Goal: Obtain resource: Download file/media

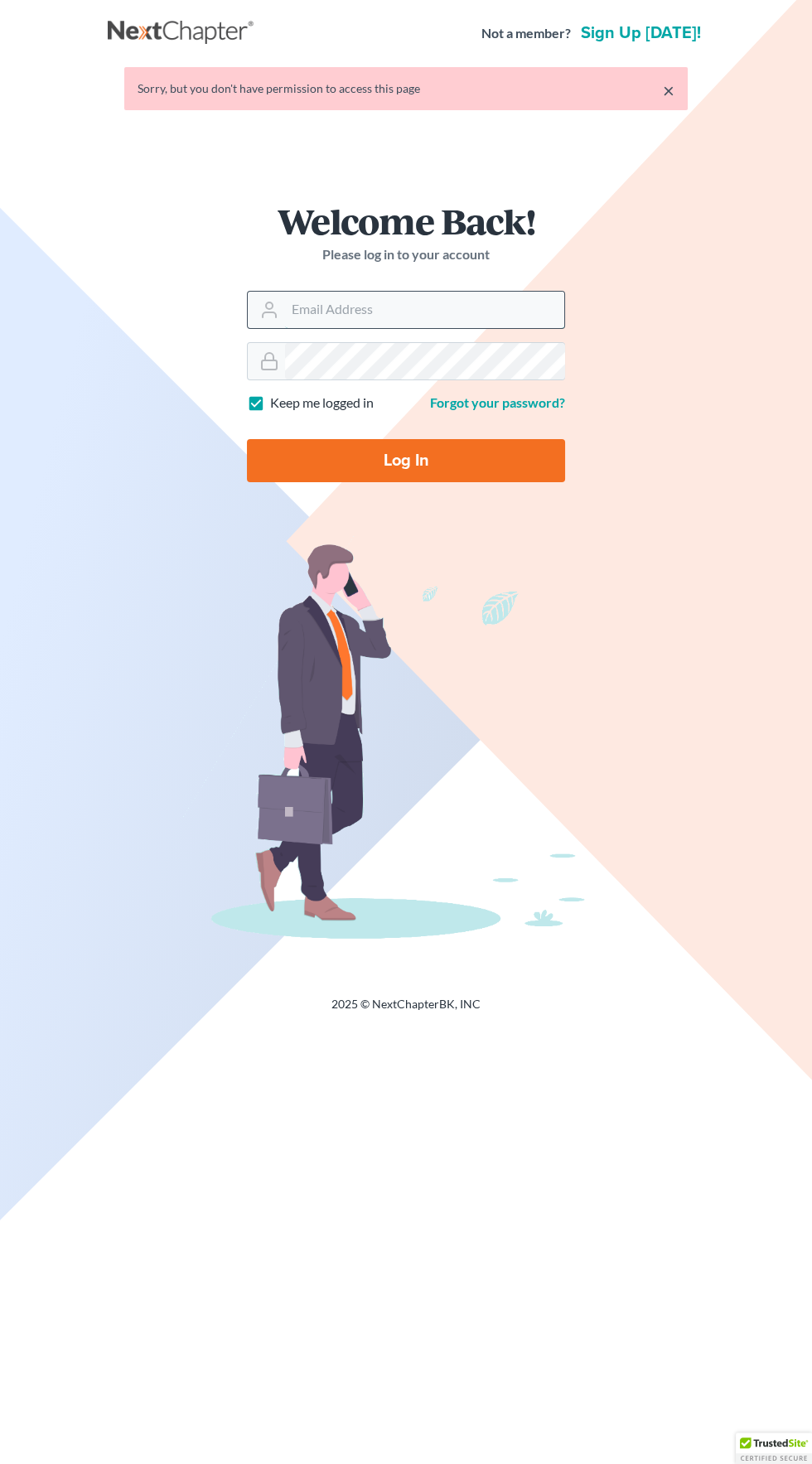
click at [483, 309] on input "Email Address" at bounding box center [424, 310] width 280 height 36
type input "[EMAIL_ADDRESS][DOMAIN_NAME]"
click at [247, 439] on input "Log In" at bounding box center [406, 461] width 318 height 44
type input "Thinking..."
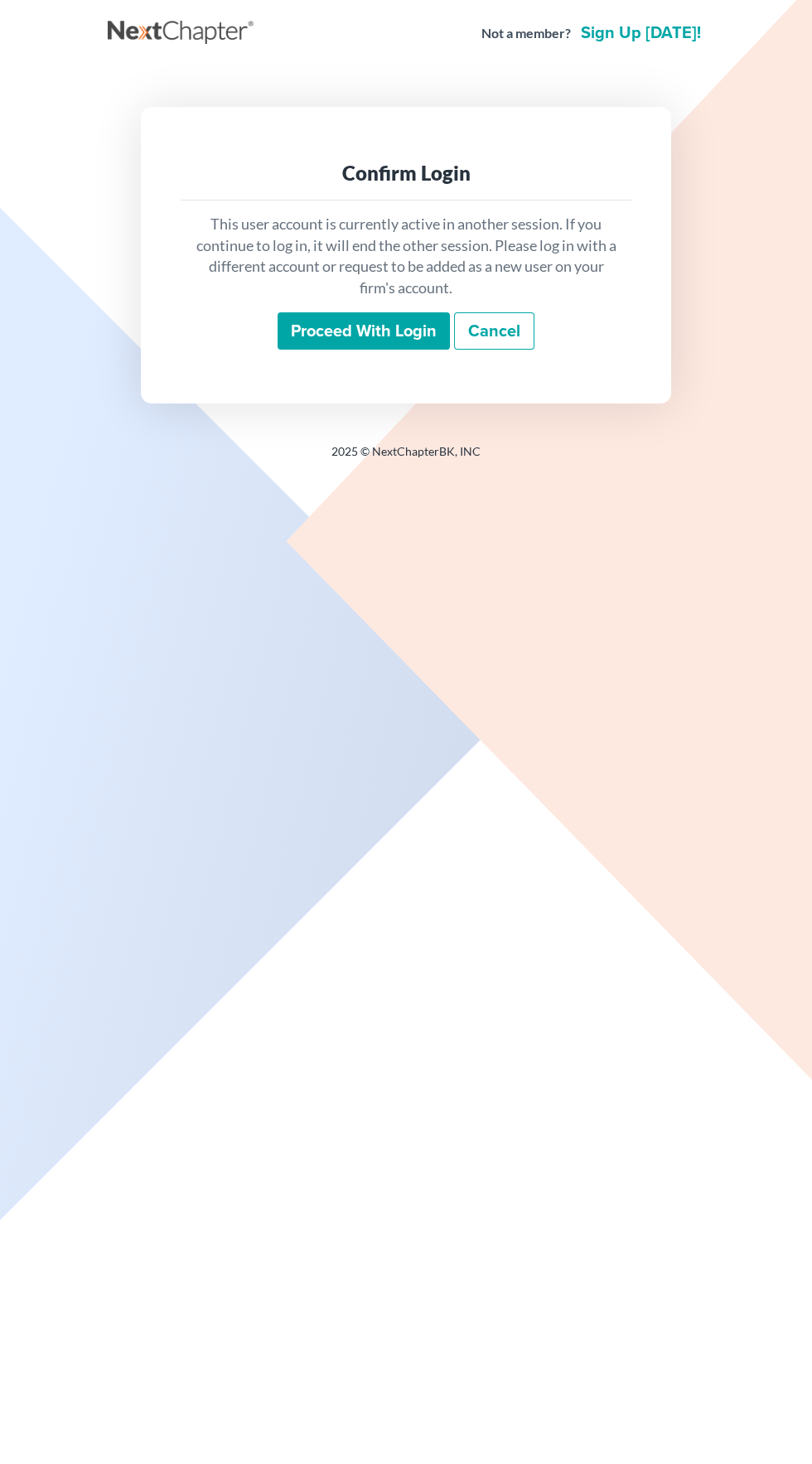
click at [373, 331] on input "Proceed with login" at bounding box center [364, 331] width 172 height 38
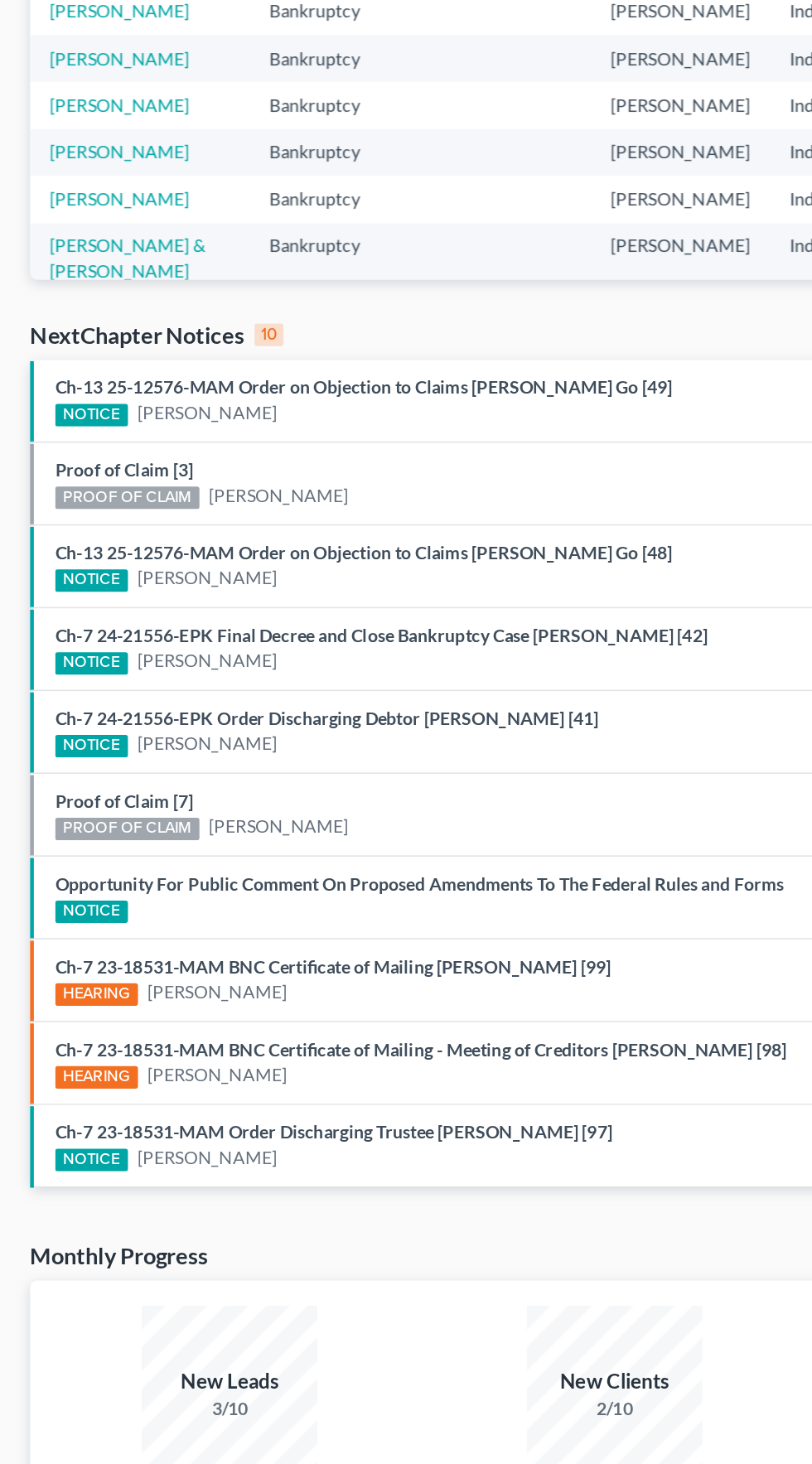
scroll to position [206, 0]
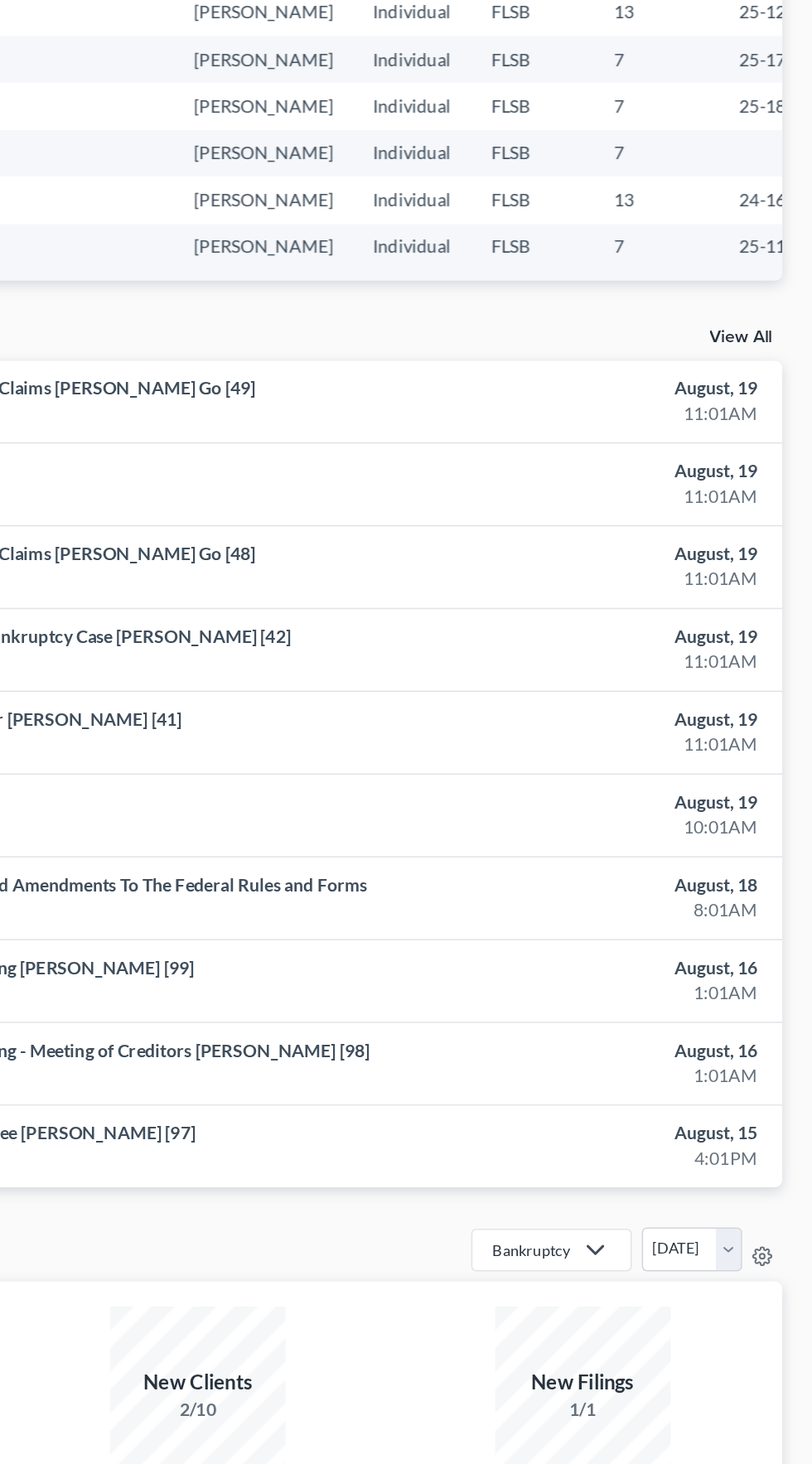
click at [771, 352] on link "View All" at bounding box center [764, 348] width 42 height 12
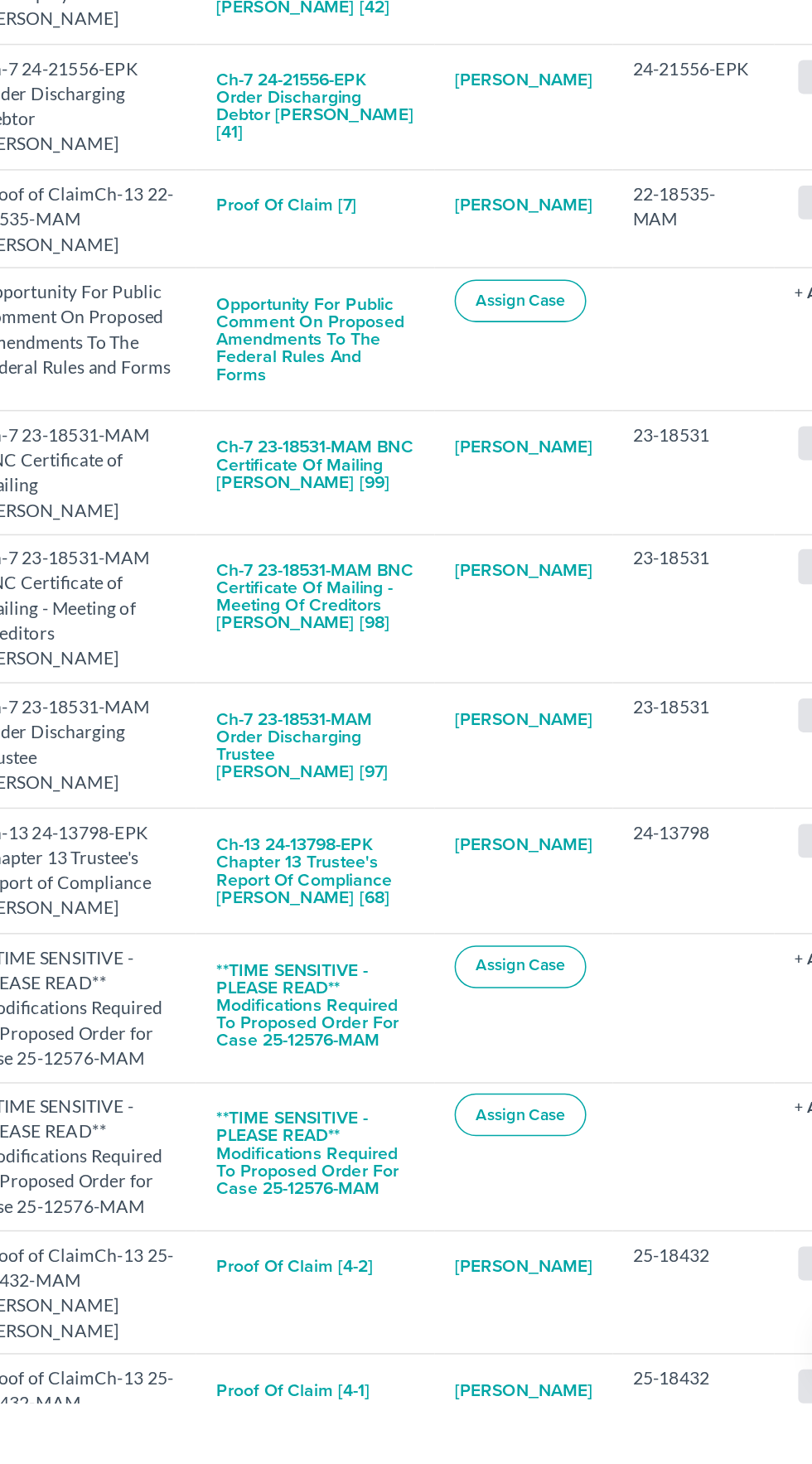
scroll to position [184, 0]
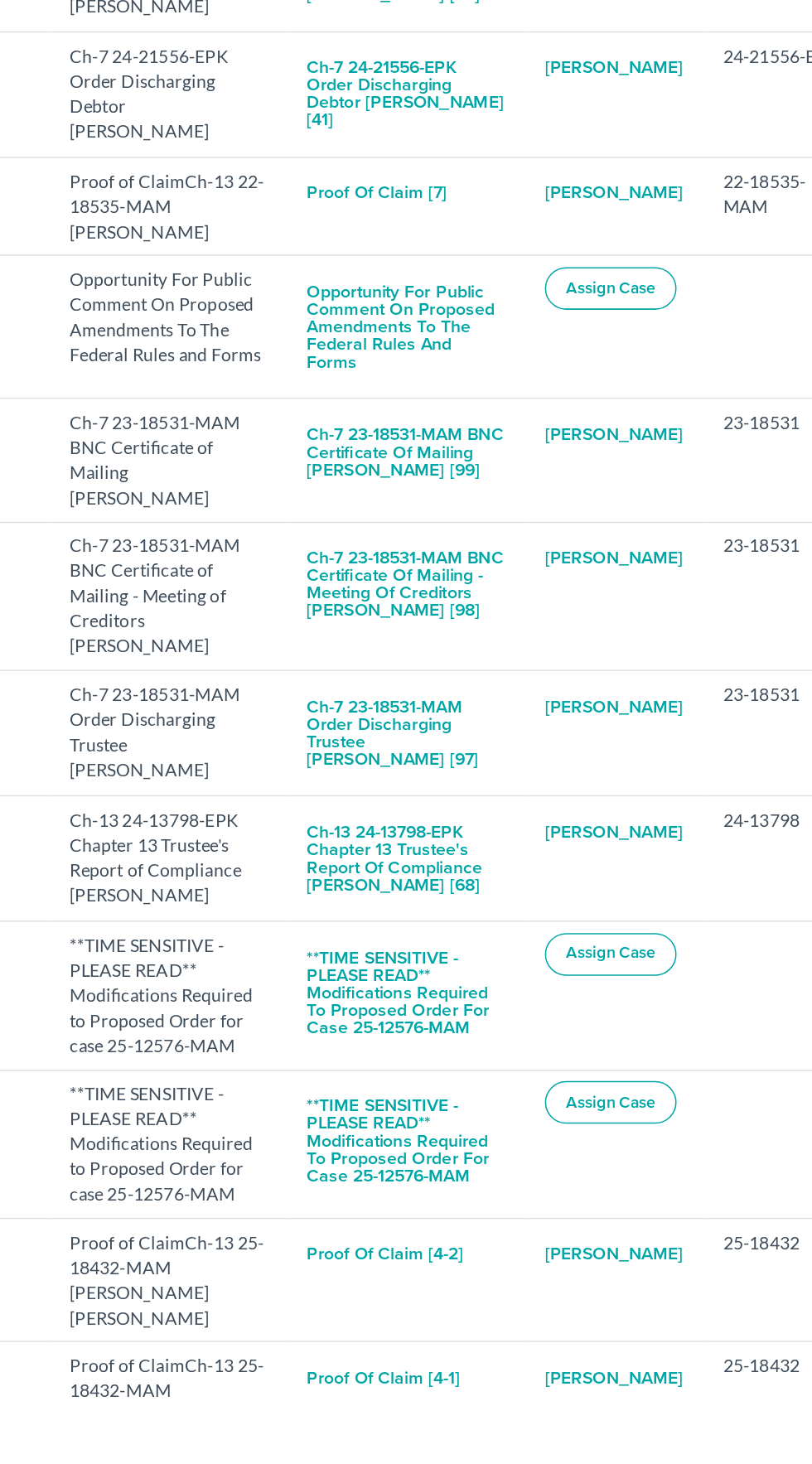
checkbox input "true"
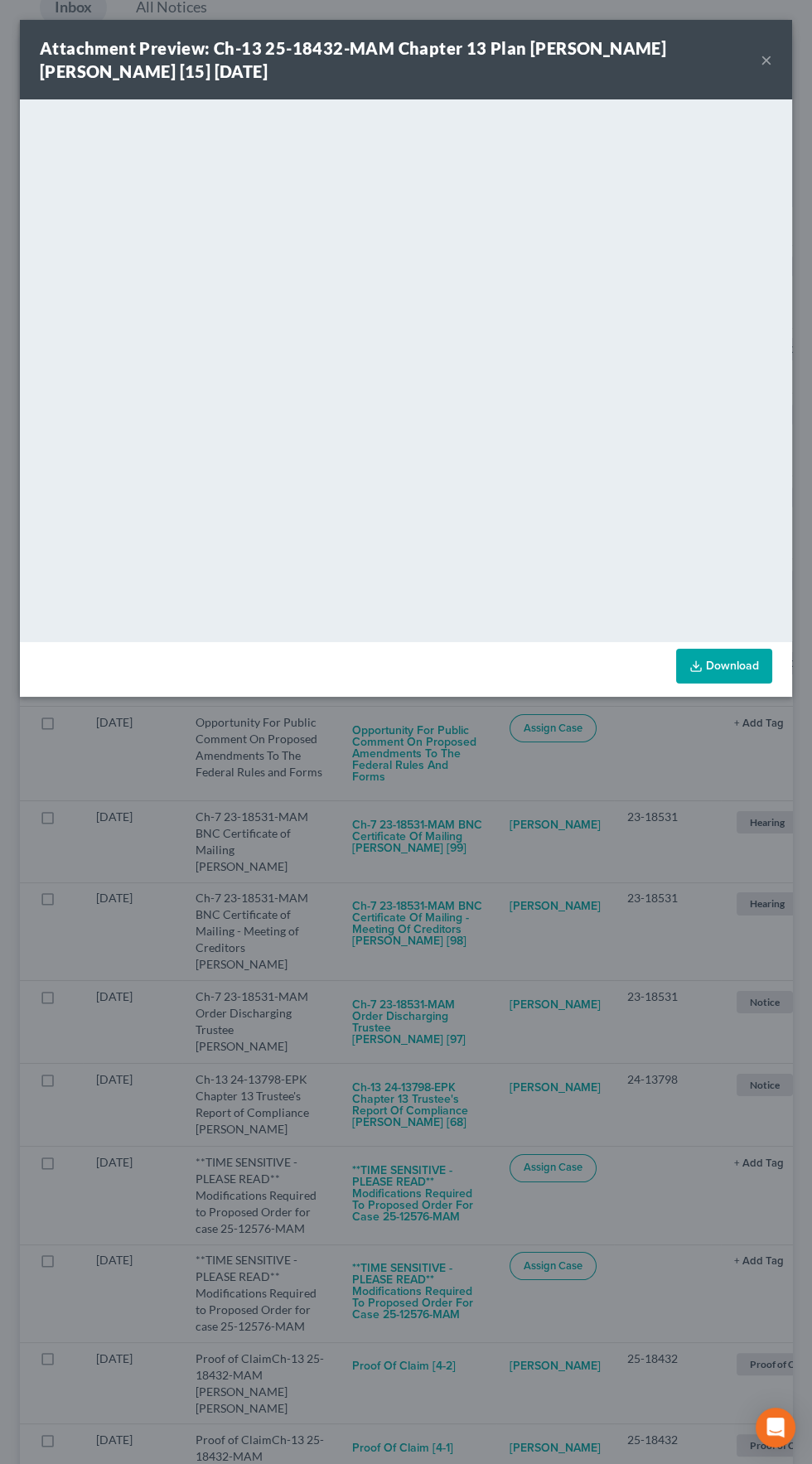
click at [741, 675] on link "Download" at bounding box center [724, 666] width 96 height 35
